Goal: Transaction & Acquisition: Purchase product/service

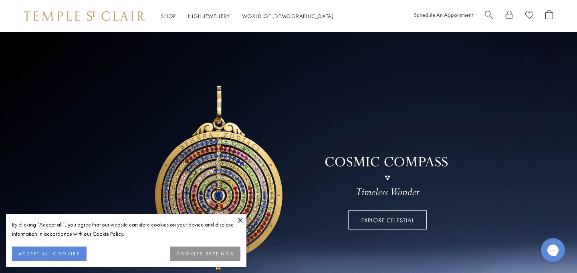
scroll to position [2, 0]
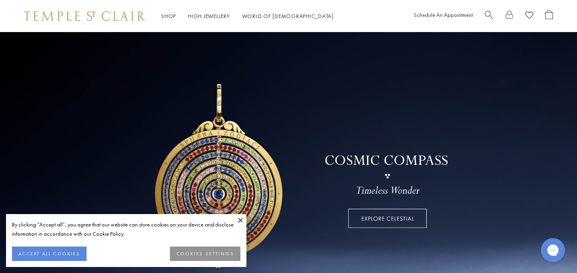
click at [241, 218] on button at bounding box center [241, 220] width 12 height 12
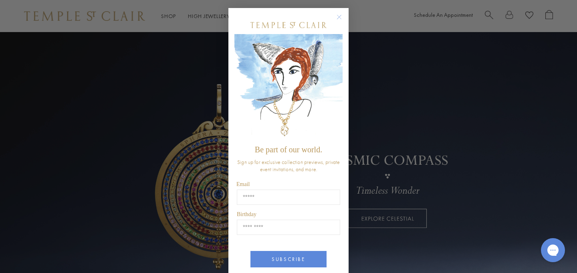
click at [339, 17] on circle "Close dialog" at bounding box center [340, 17] width 10 height 10
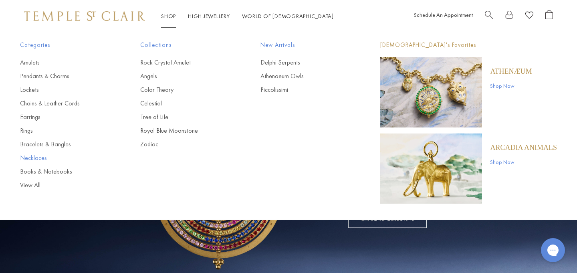
click at [32, 158] on link "Necklaces" at bounding box center [64, 158] width 88 height 9
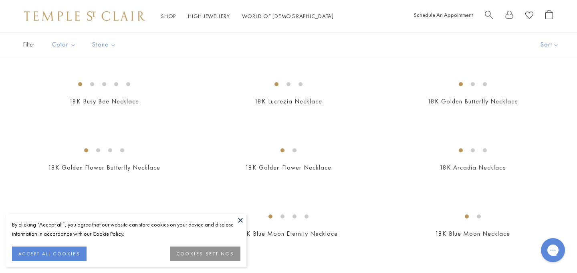
scroll to position [125, 0]
click at [239, 222] on button at bounding box center [241, 220] width 12 height 12
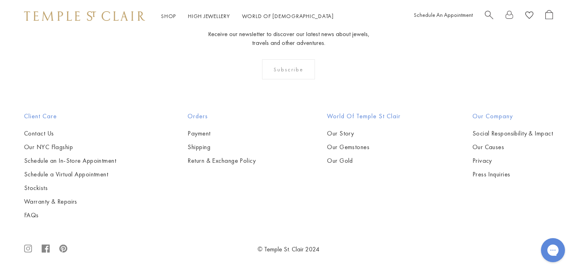
scroll to position [1885, 0]
click at [0, 0] on img at bounding box center [0, 0] width 0 height 0
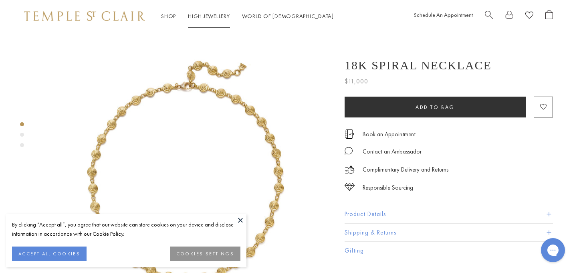
click at [201, 17] on link "High Jewellery High Jewellery" at bounding box center [209, 15] width 42 height 7
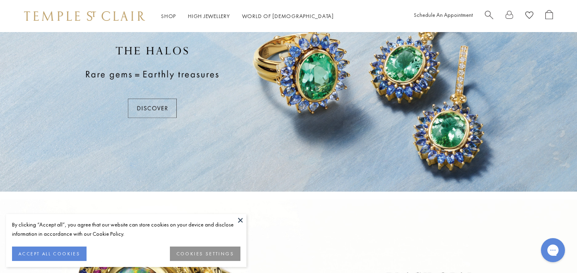
scroll to position [87, 0]
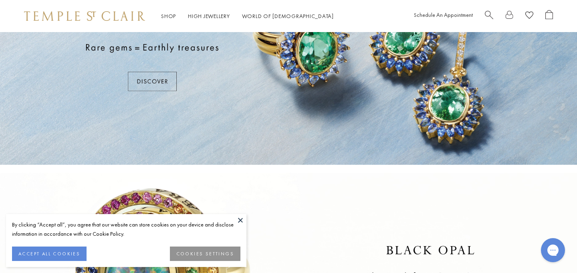
click at [239, 221] on button at bounding box center [241, 220] width 12 height 12
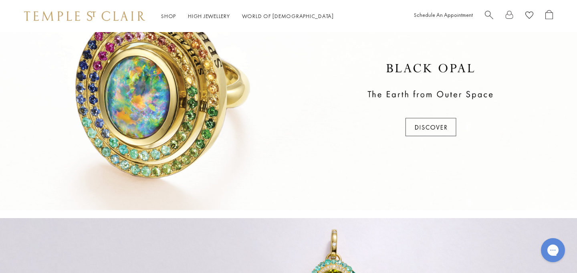
scroll to position [0, 0]
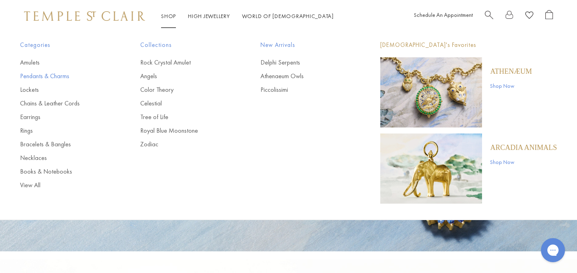
click at [33, 74] on link "Pendants & Charms" at bounding box center [64, 76] width 88 height 9
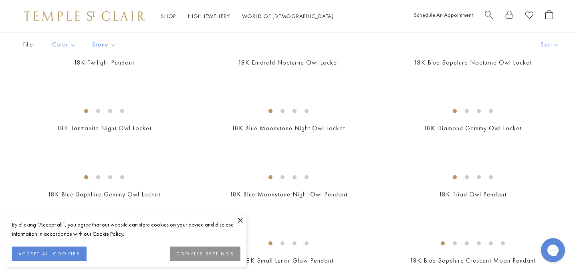
scroll to position [105, 0]
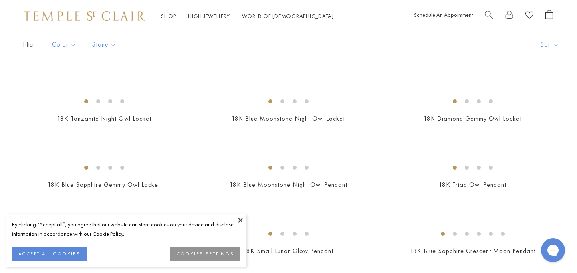
click at [242, 221] on button at bounding box center [241, 220] width 12 height 12
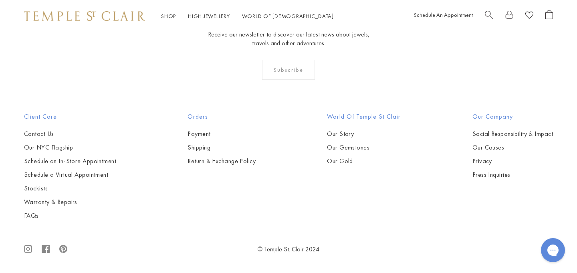
scroll to position [4504, 0]
